Goal: Transaction & Acquisition: Purchase product/service

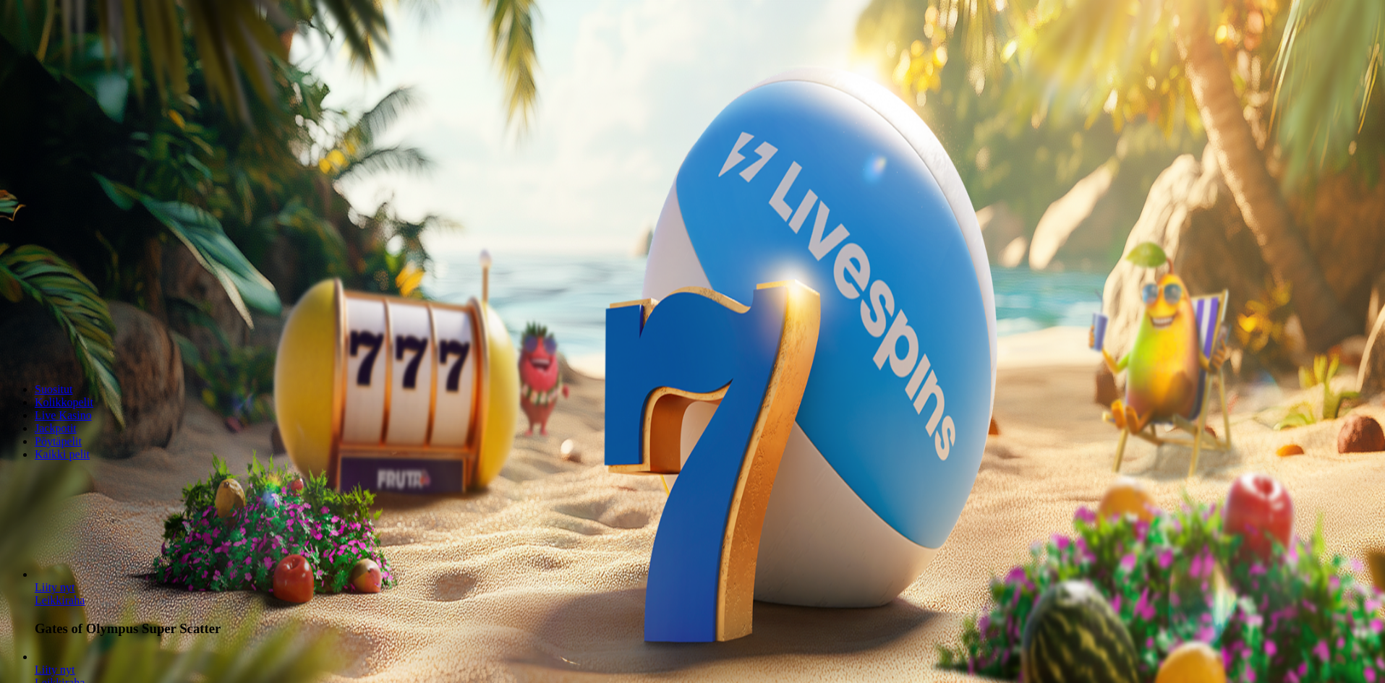
click at [44, 58] on span "Talletus" at bounding box center [28, 52] width 33 height 11
click at [108, 331] on input "***" at bounding box center [57, 338] width 103 height 14
drag, startPoint x: 280, startPoint y: 130, endPoint x: 110, endPoint y: 144, distance: 170.5
click at [110, 144] on div "Talletus € 0.00 Kirjaudu Kasino Live Kasino Tarjoukset 22:00 Aloita pelaaminen …" at bounding box center [694, 190] width 1377 height 368
type input "**"
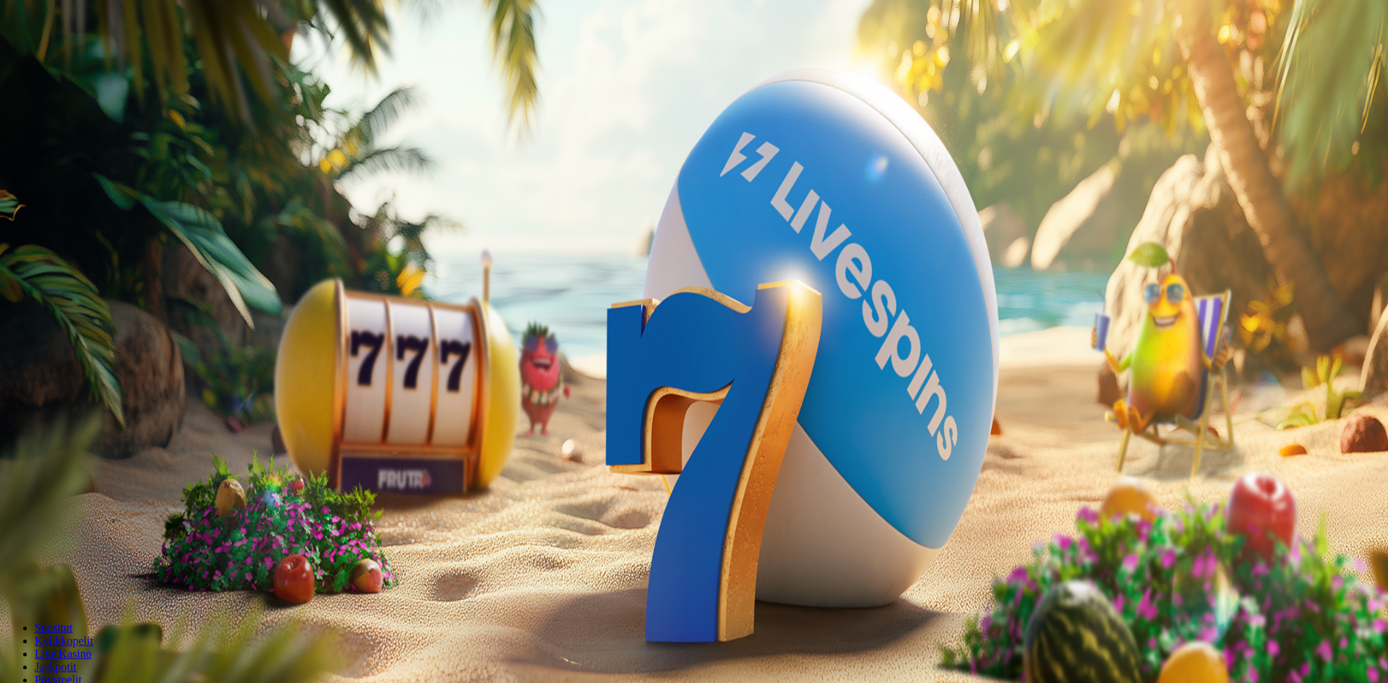
click at [98, 361] on span "TALLETA JA PELAA" at bounding box center [55, 366] width 87 height 11
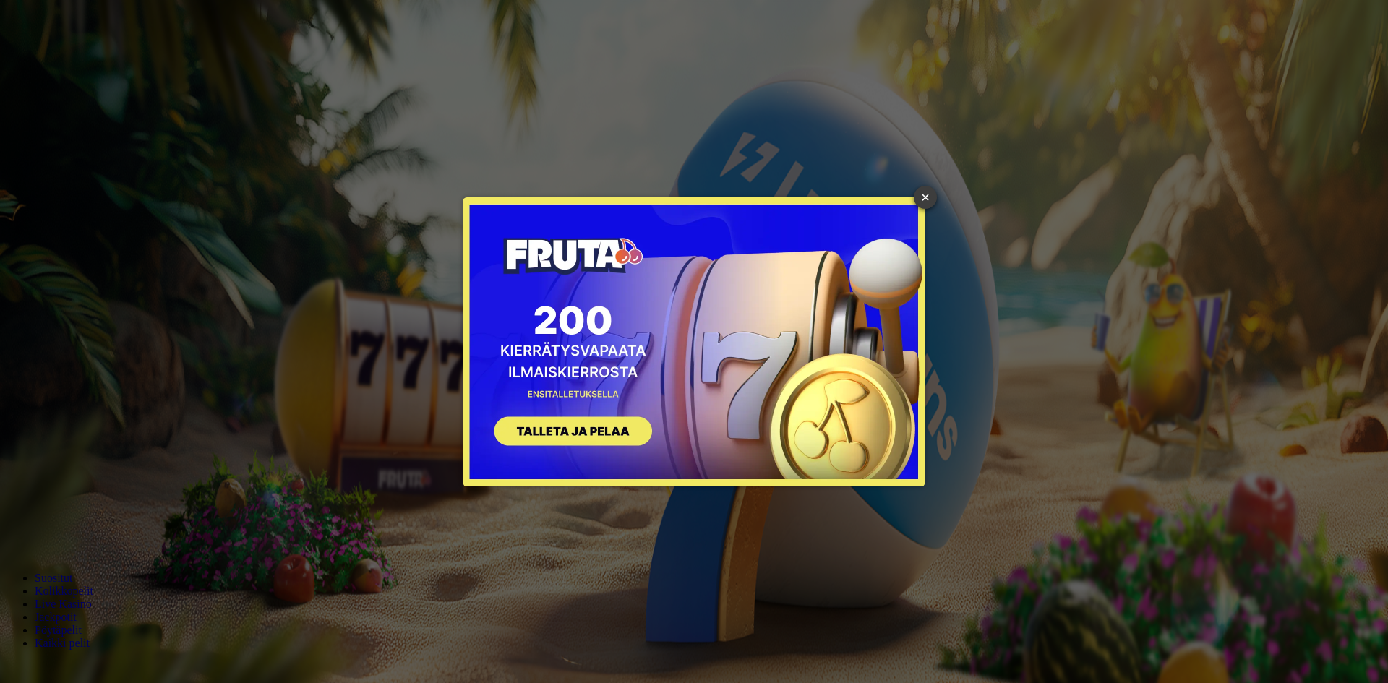
click at [925, 197] on link "×" at bounding box center [925, 197] width 23 height 23
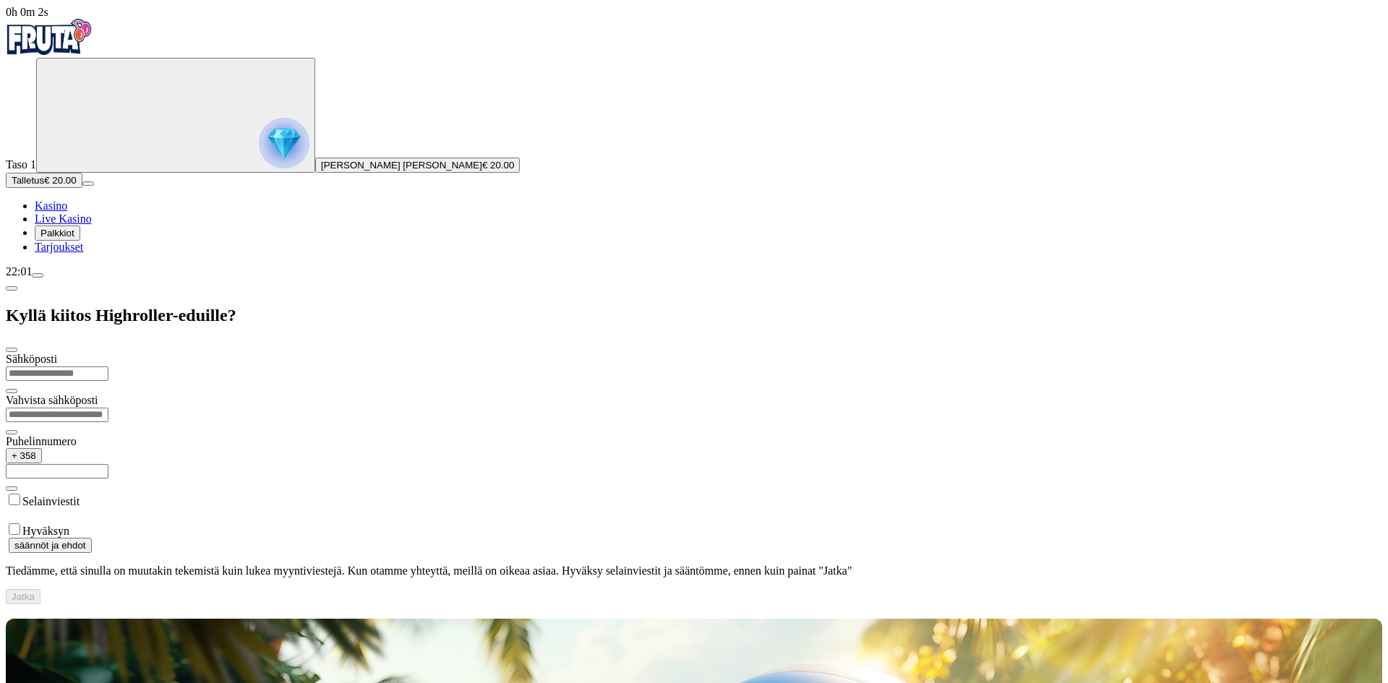
click at [108, 367] on input "email" at bounding box center [57, 374] width 103 height 14
type input "**********"
click at [35, 591] on span "Jatka" at bounding box center [23, 596] width 23 height 11
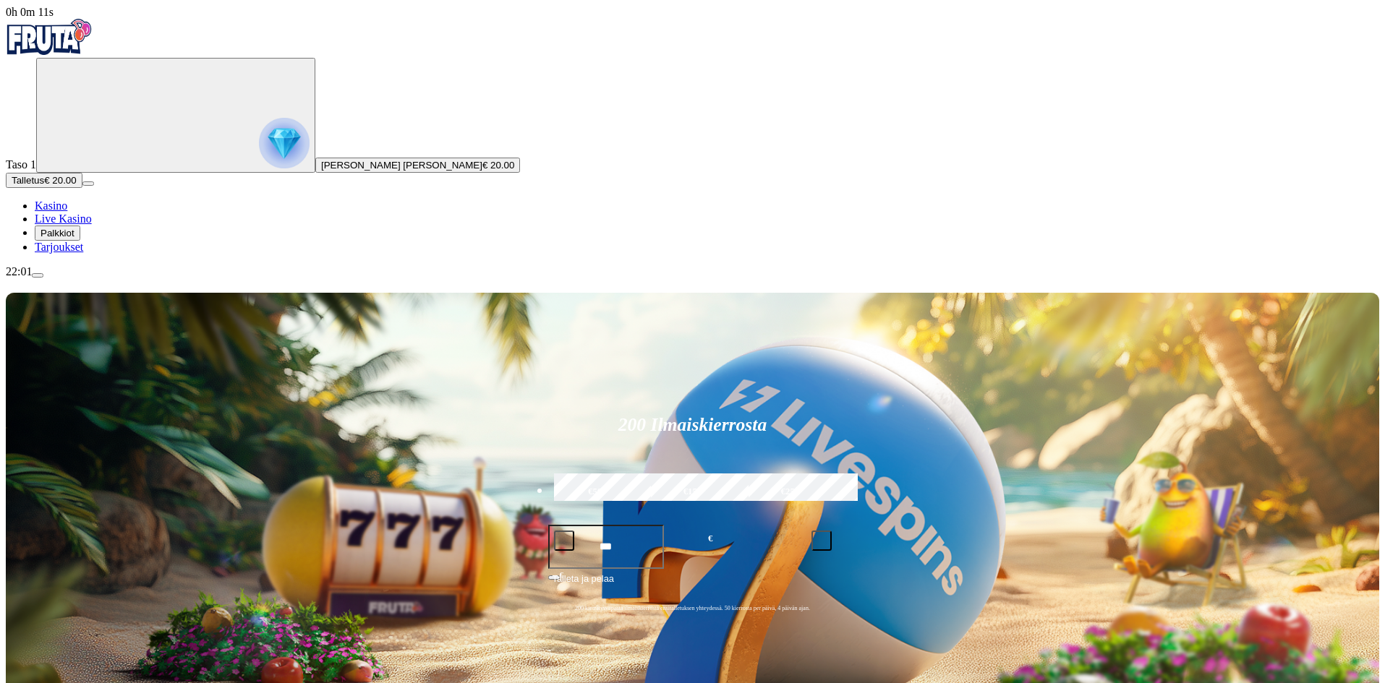
click at [74, 239] on span "Palkkiot" at bounding box center [57, 233] width 34 height 11
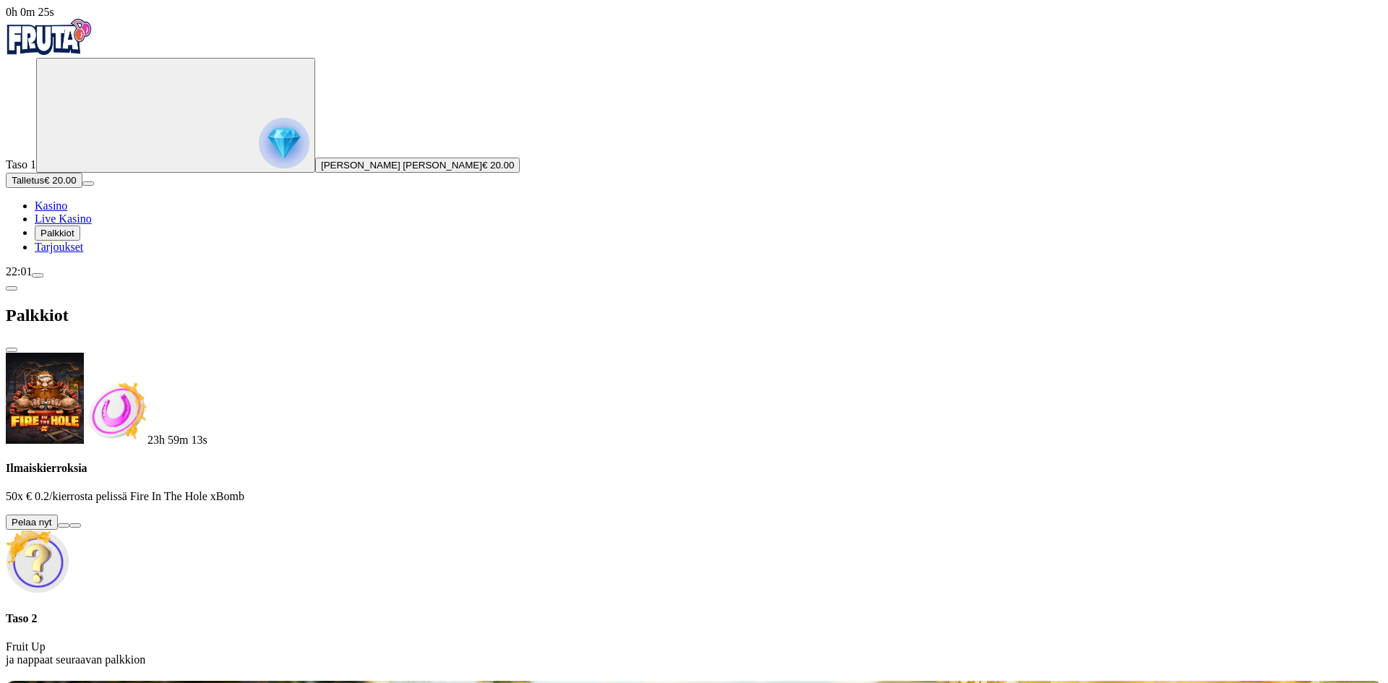
click at [75, 526] on span "info icon" at bounding box center [75, 526] width 0 height 0
click at [69, 524] on button at bounding box center [64, 526] width 12 height 4
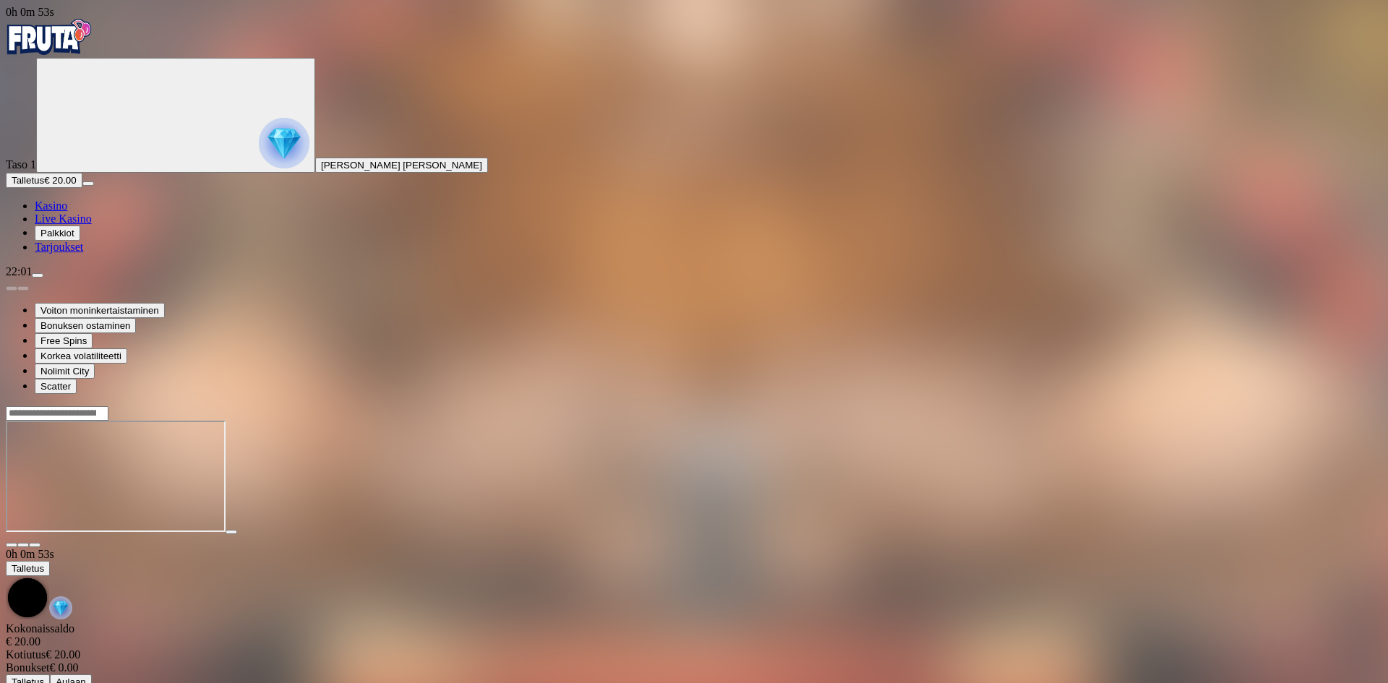
click at [35, 545] on span "fullscreen icon" at bounding box center [35, 545] width 0 height 0
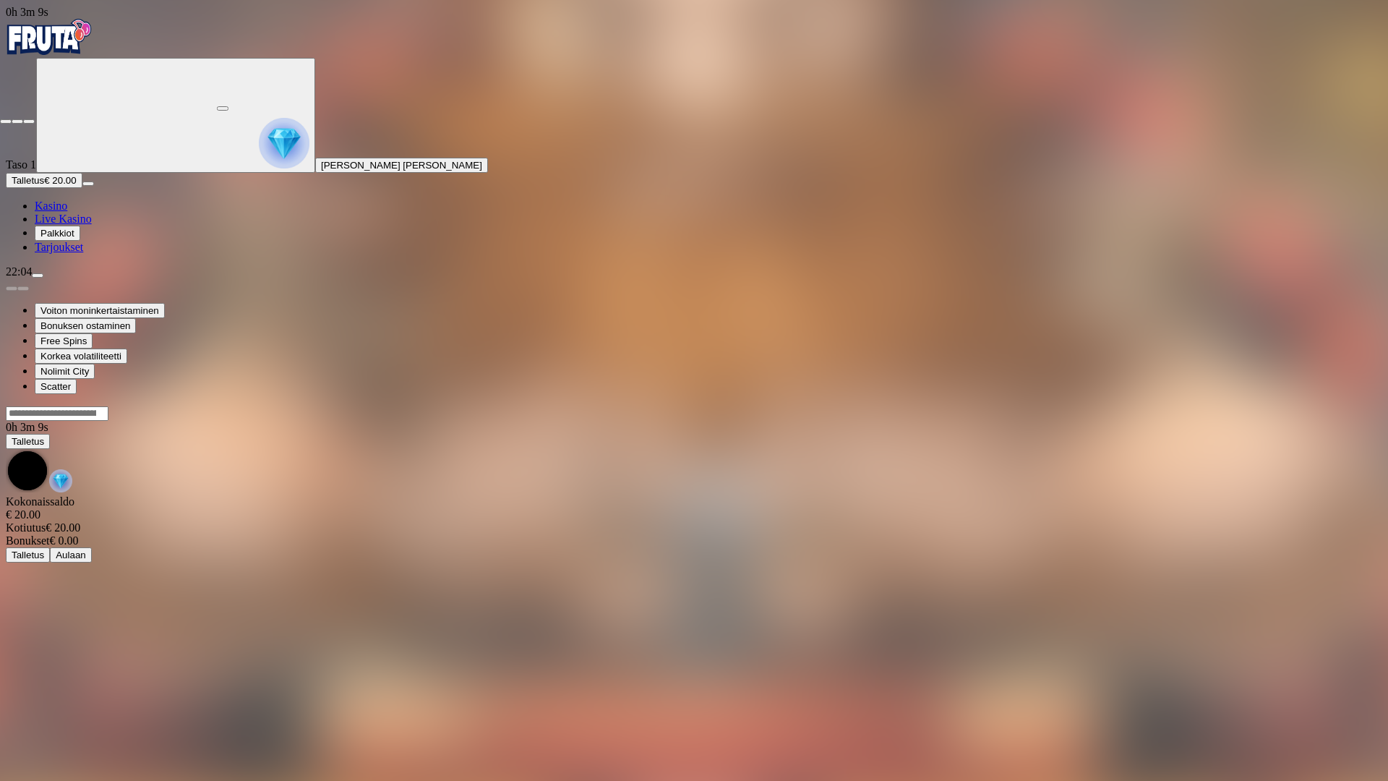
click at [29, 121] on span "fullscreen-exit icon" at bounding box center [29, 121] width 0 height 0
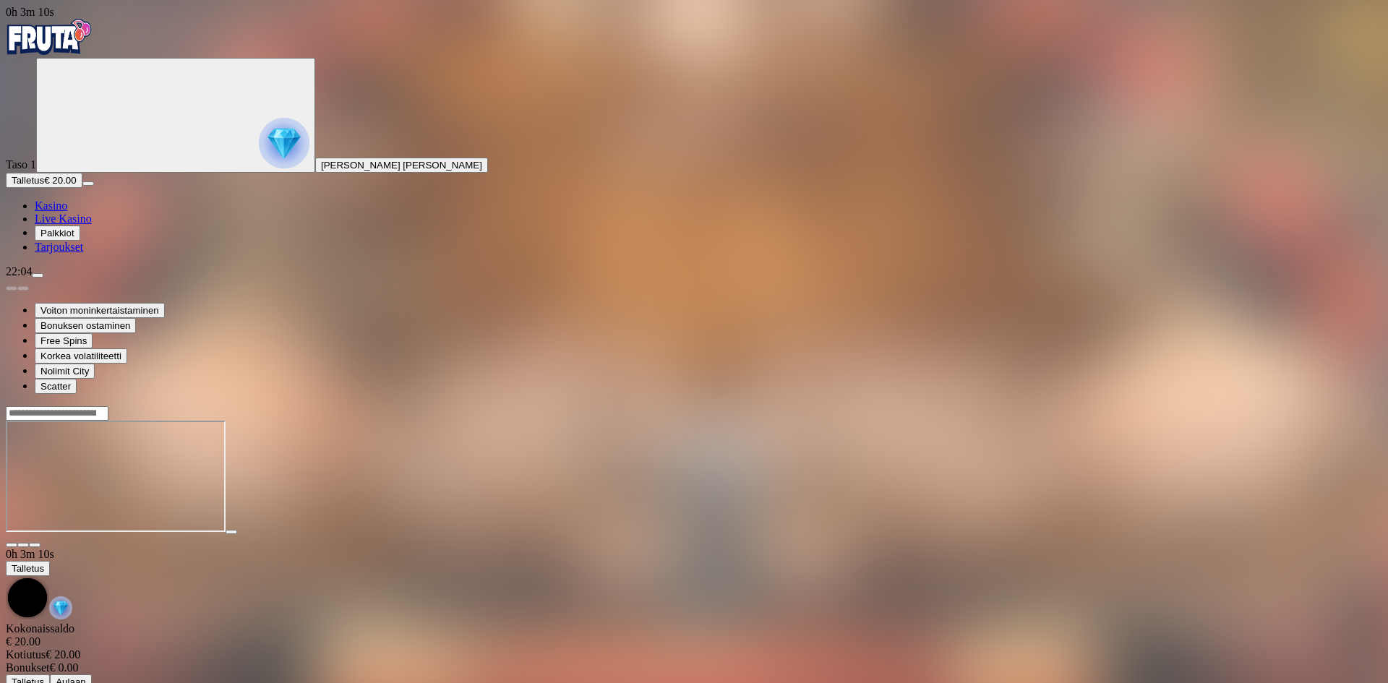
click at [93, 55] on img "Primary" at bounding box center [49, 37] width 87 height 36
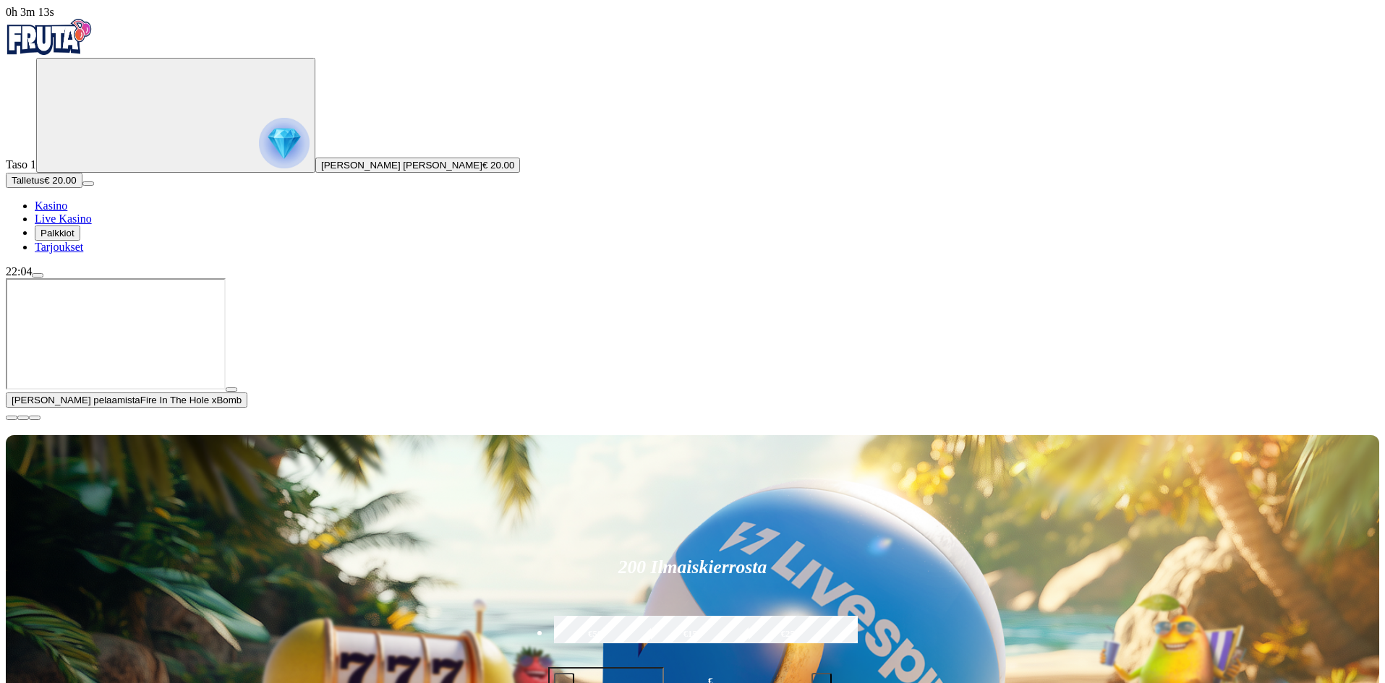
scroll to position [72, 0]
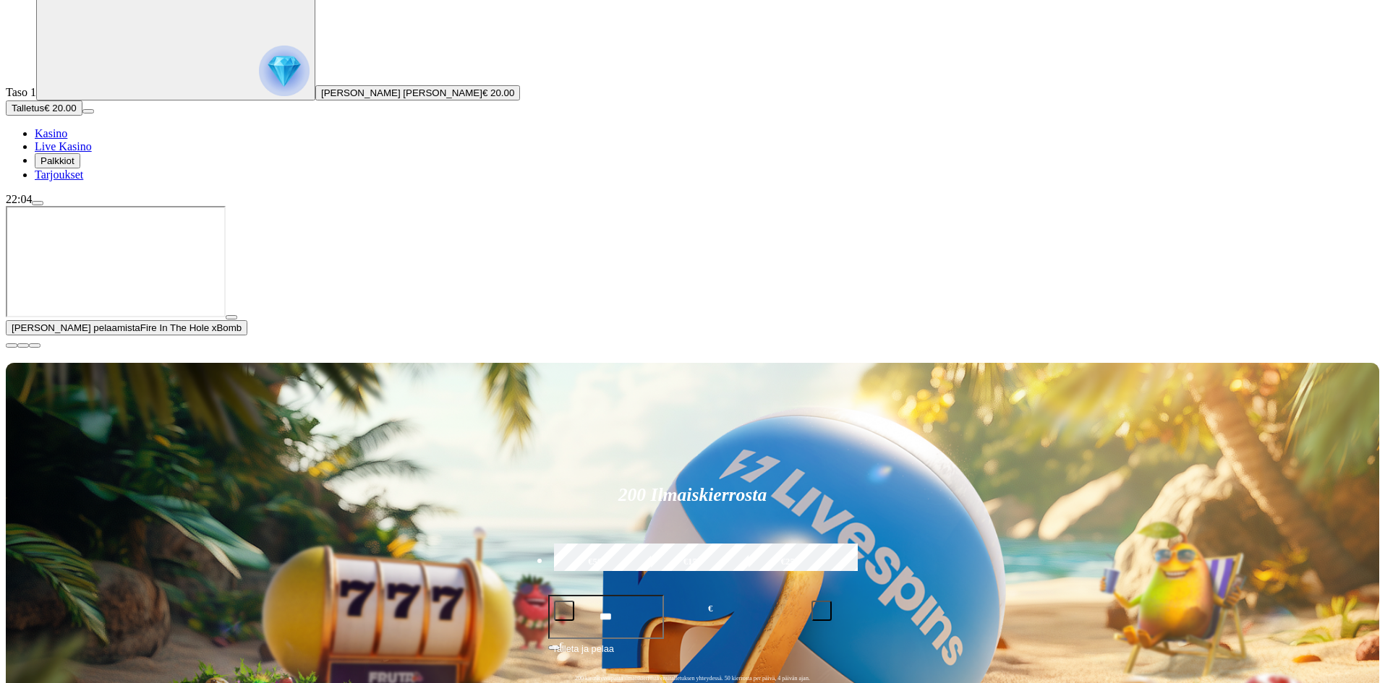
click at [12, 346] on span "close icon" at bounding box center [12, 346] width 0 height 0
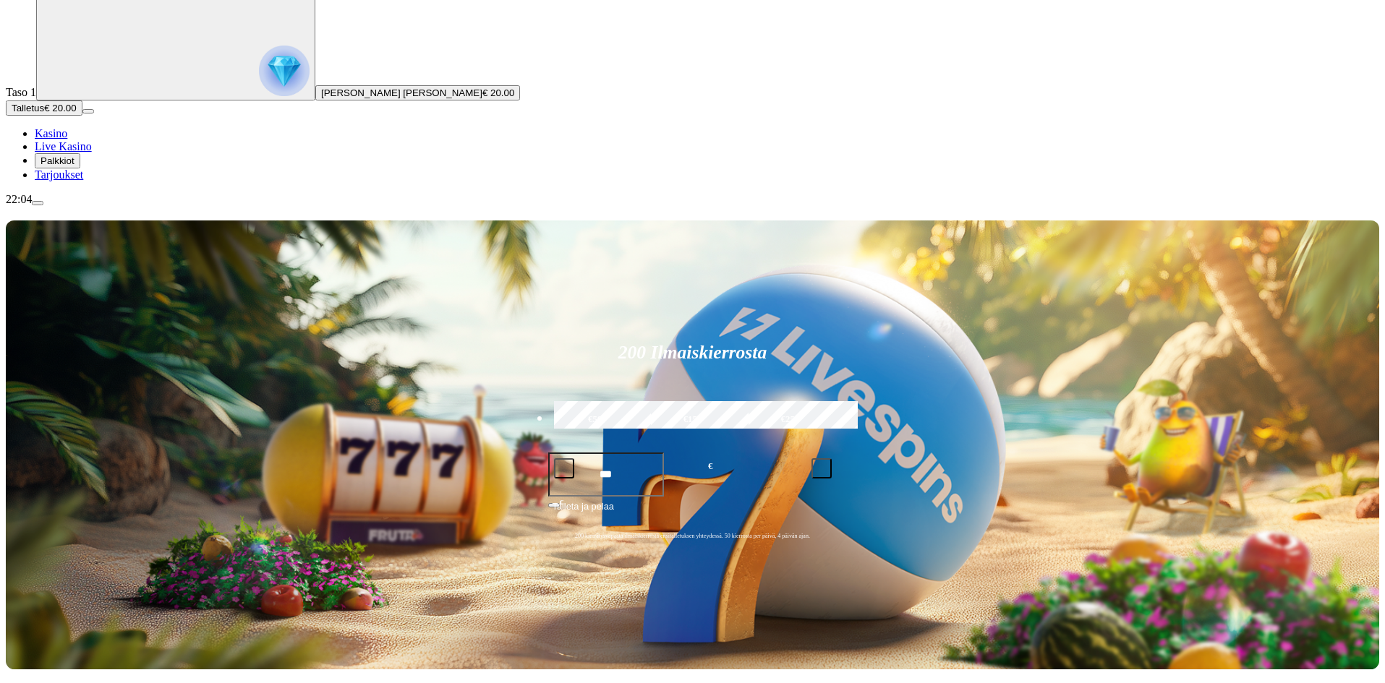
scroll to position [217, 0]
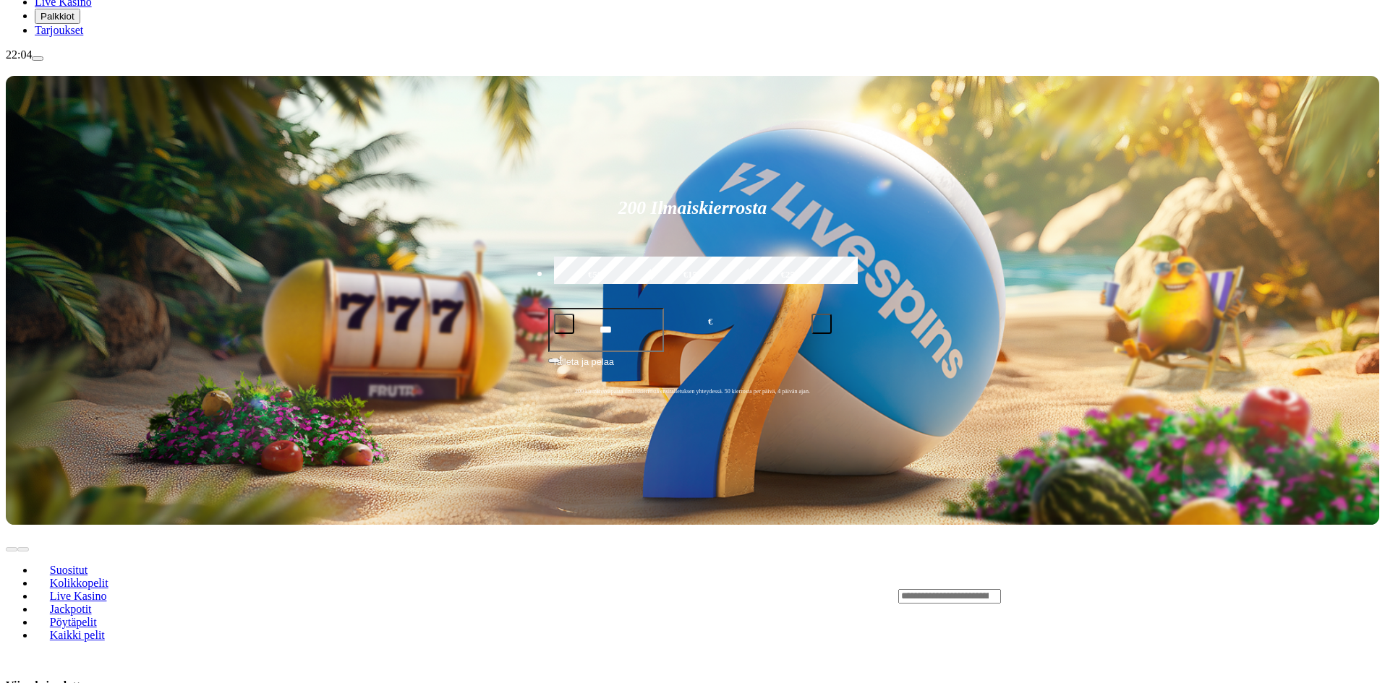
click at [1001, 589] on input "Search" at bounding box center [949, 596] width 103 height 14
type input "*******"
click at [970, 611] on link "Pelaa nyt" at bounding box center [948, 617] width 43 height 12
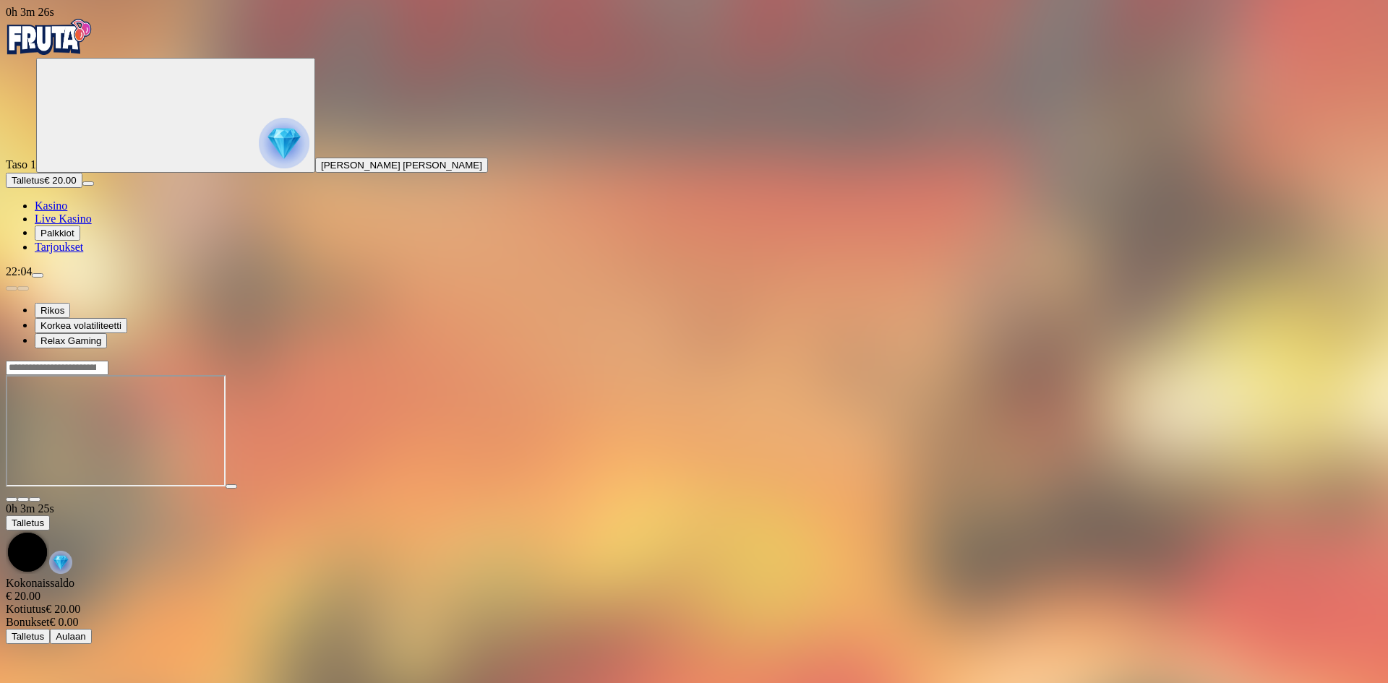
click at [35, 500] on span "fullscreen icon" at bounding box center [35, 500] width 0 height 0
click at [40, 497] on button "button" at bounding box center [35, 499] width 12 height 4
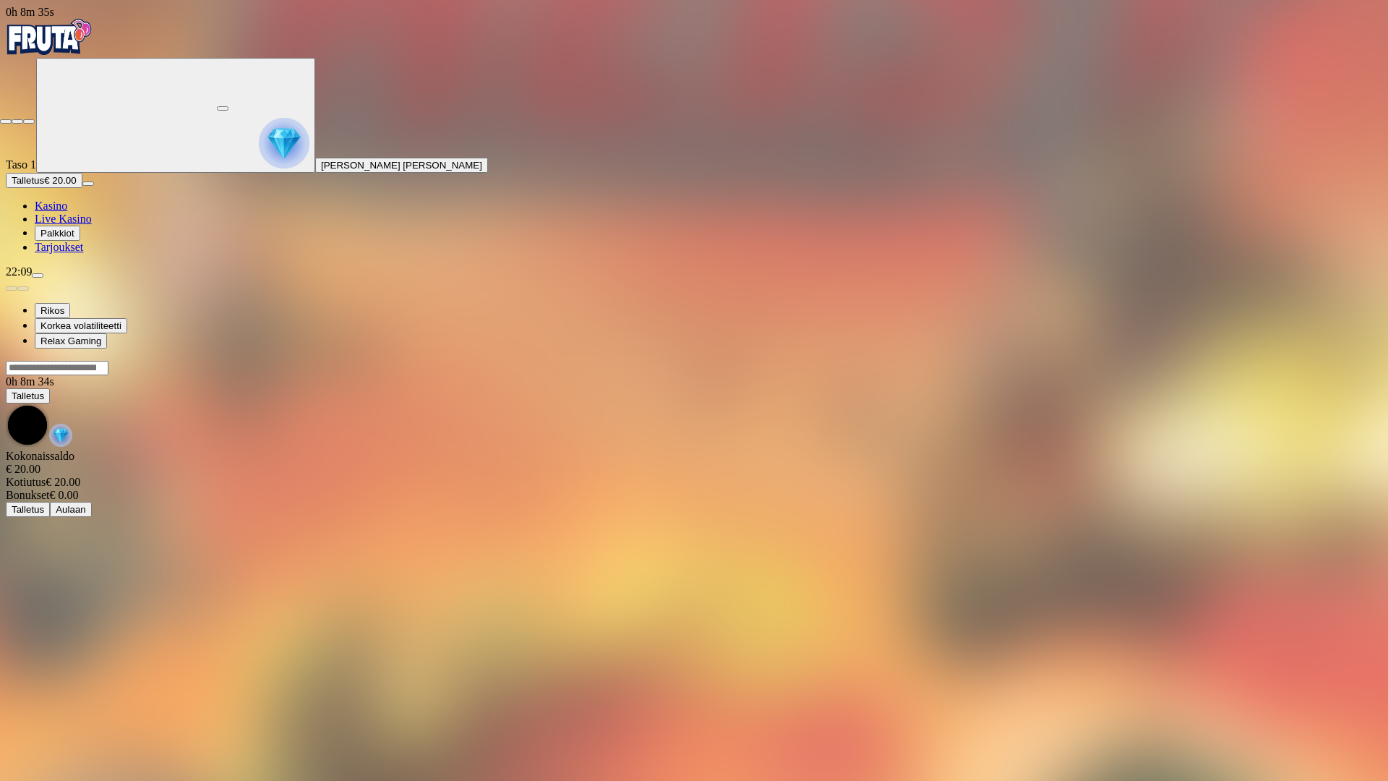
click at [29, 121] on span "fullscreen-exit icon" at bounding box center [29, 121] width 0 height 0
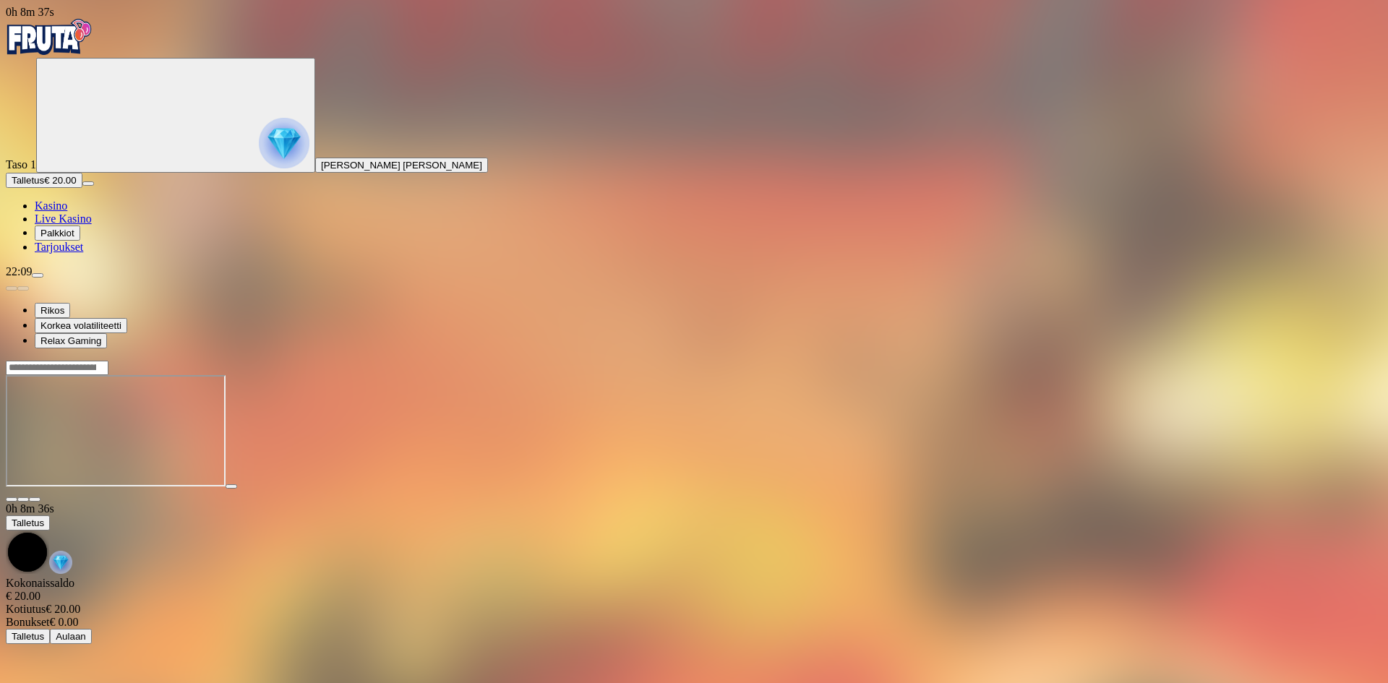
click at [108, 361] on input "Search" at bounding box center [57, 368] width 103 height 14
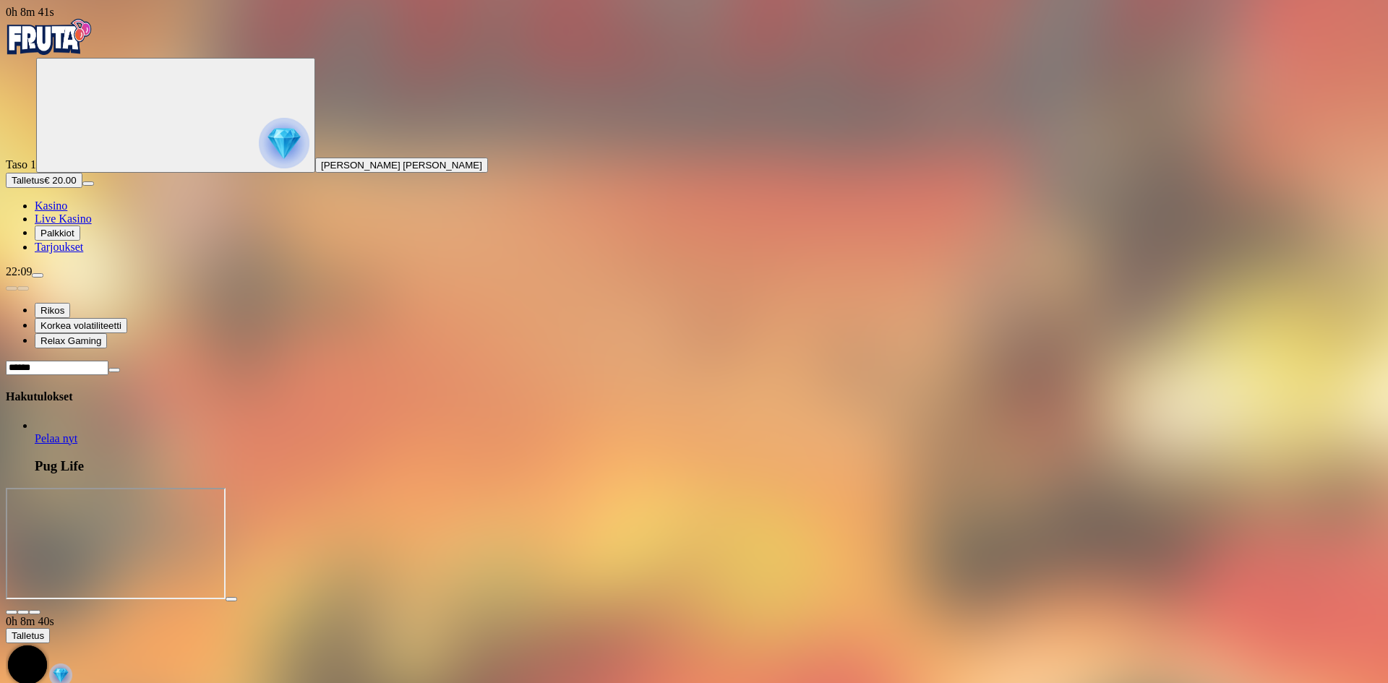
type input "******"
click at [77, 432] on span "Pelaa nyt" at bounding box center [56, 438] width 43 height 12
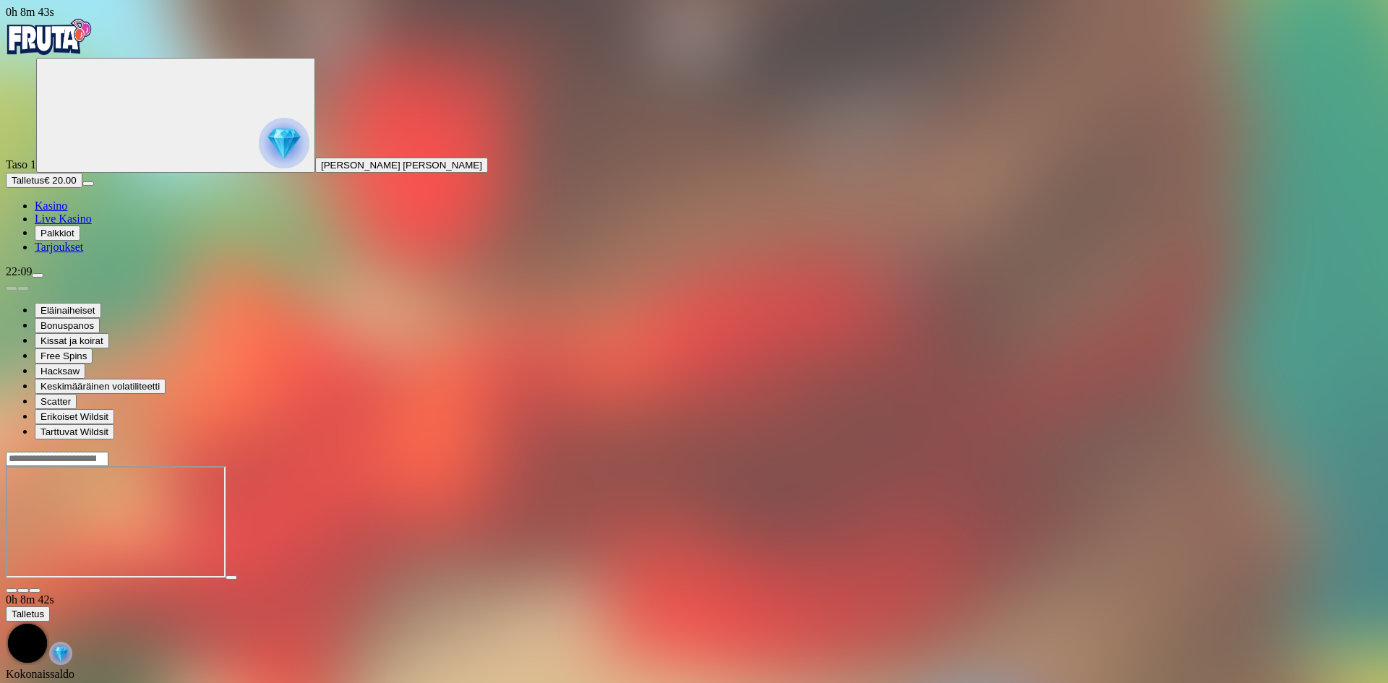
click at [35, 591] on span "fullscreen icon" at bounding box center [35, 591] width 0 height 0
drag, startPoint x: 1306, startPoint y: 139, endPoint x: 1306, endPoint y: 202, distance: 63.6
click at [40, 589] on button "button" at bounding box center [35, 591] width 12 height 4
click at [74, 39] on img "Primary" at bounding box center [49, 37] width 87 height 36
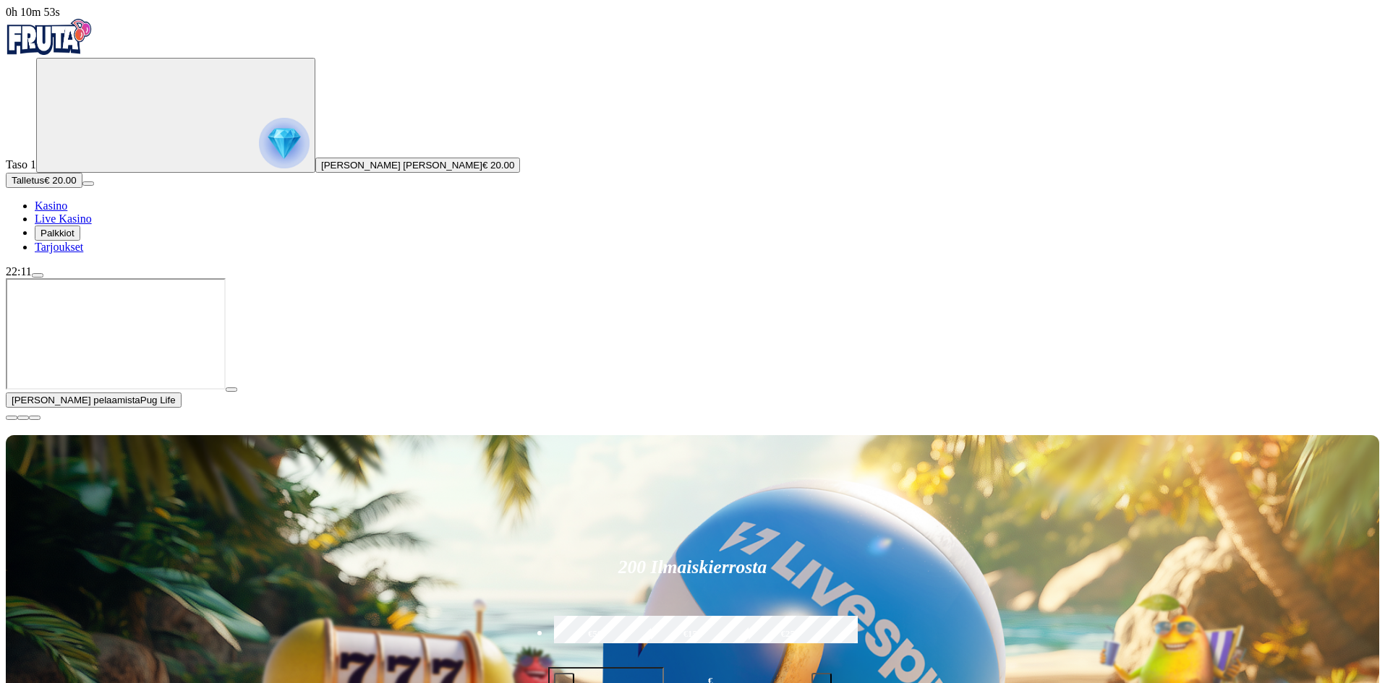
type input "****"
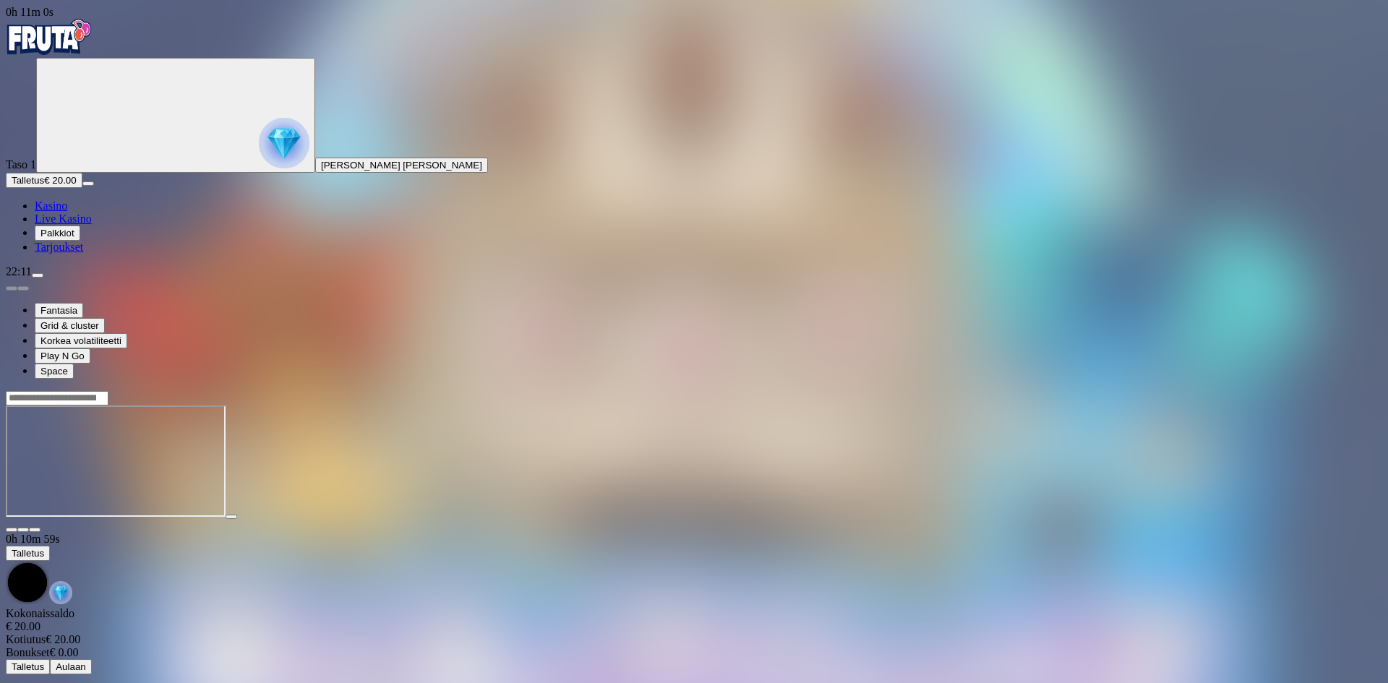
click at [35, 530] on span "fullscreen icon" at bounding box center [35, 530] width 0 height 0
click at [74, 239] on span "Palkkiot" at bounding box center [57, 233] width 34 height 11
